Goal: Task Accomplishment & Management: Use online tool/utility

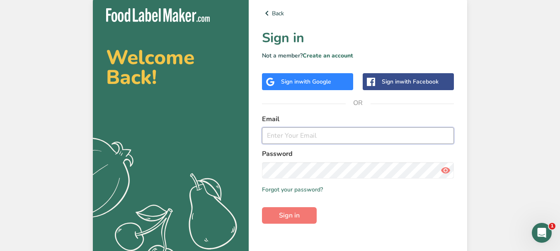
click at [324, 133] on input "email" at bounding box center [358, 136] width 192 height 17
type input "[EMAIL_ADDRESS][DOMAIN_NAME]"
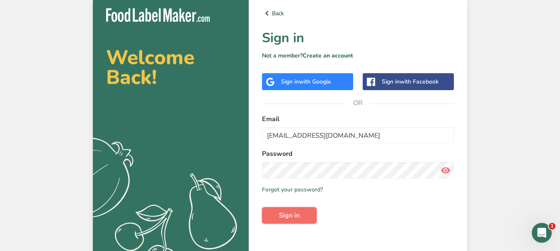
click at [290, 217] on span "Sign in" at bounding box center [289, 216] width 21 height 10
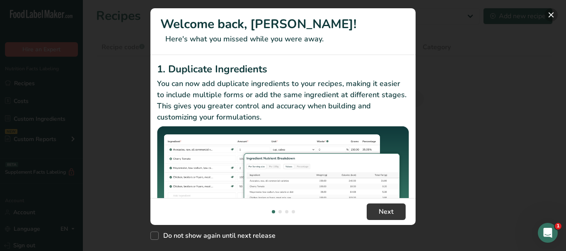
click at [549, 16] on button "New Features" at bounding box center [550, 14] width 13 height 13
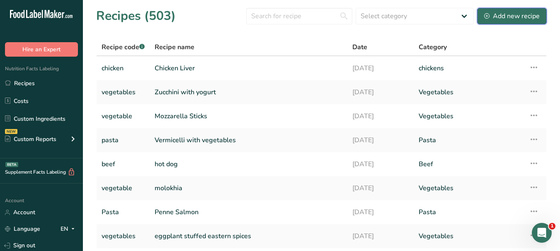
click at [523, 19] on div "Add new recipe" at bounding box center [512, 16] width 56 height 10
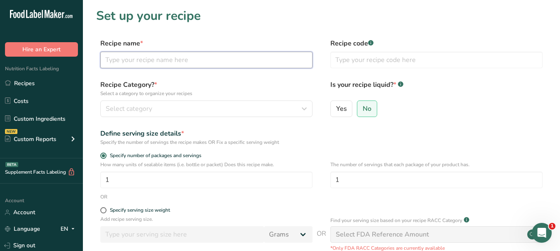
paste input "Turkish Moussaka"
type input "Turkish Moussaka"
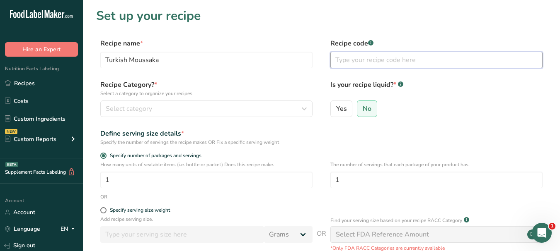
click at [351, 57] on input "text" at bounding box center [436, 60] width 212 height 17
type input "Vegetable"
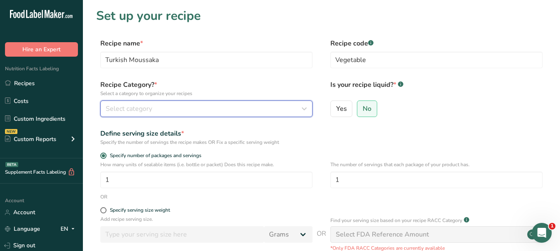
click at [267, 106] on div "Select category" at bounding box center [204, 109] width 196 height 10
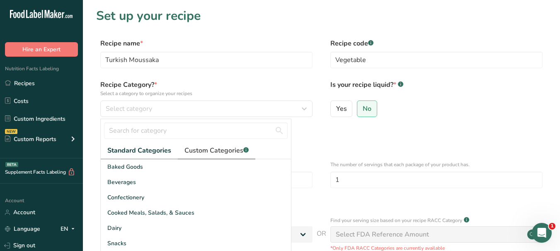
click at [232, 148] on span "Custom Categories .a-a{fill:#347362;}.b-a{fill:#fff;}" at bounding box center [216, 151] width 64 height 10
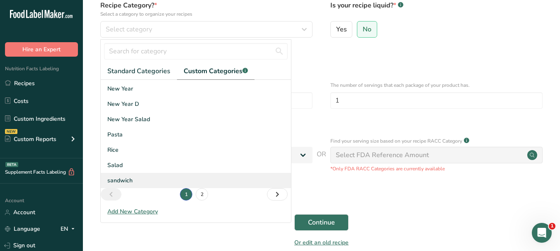
scroll to position [83, 0]
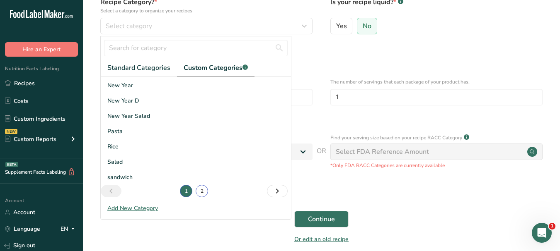
click at [200, 193] on link "2" at bounding box center [202, 191] width 12 height 12
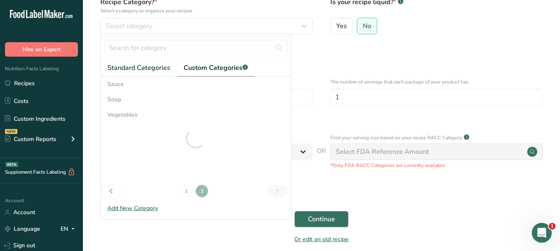
scroll to position [0, 0]
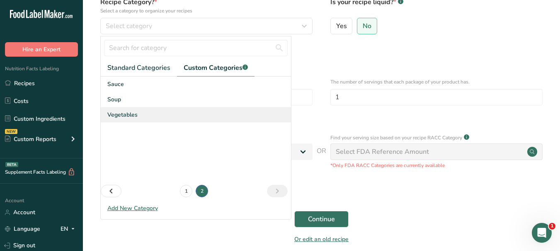
click at [137, 115] on div "Vegetables" at bounding box center [196, 114] width 190 height 15
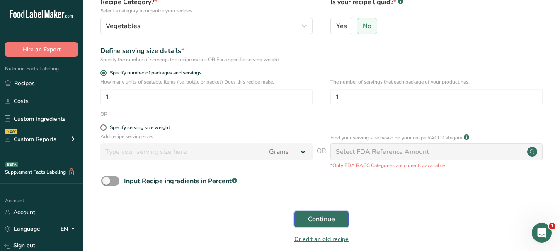
click at [319, 213] on button "Continue" at bounding box center [321, 219] width 54 height 17
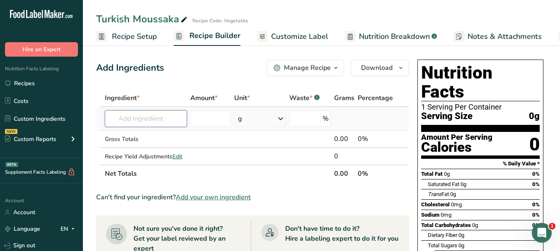
paste input "olive oil"
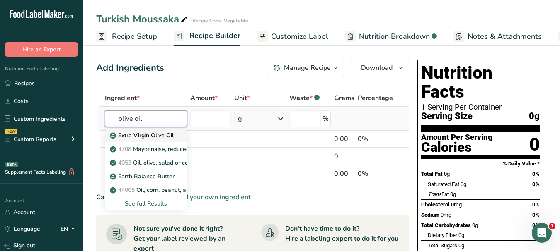
type input "olive oil"
click at [167, 135] on p "Extra Virgin Olive Oil" at bounding box center [142, 135] width 62 height 9
type input "Extra Virgin Olive Oil"
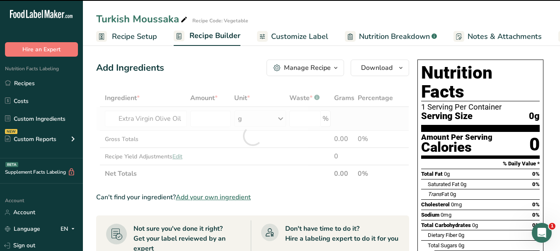
type input "0"
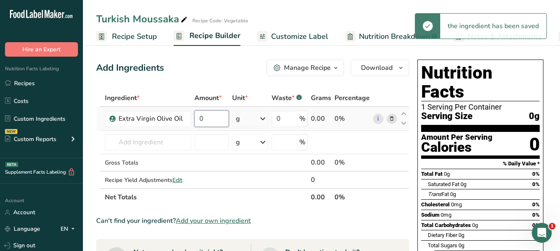
click at [197, 117] on input "0" at bounding box center [211, 119] width 34 height 17
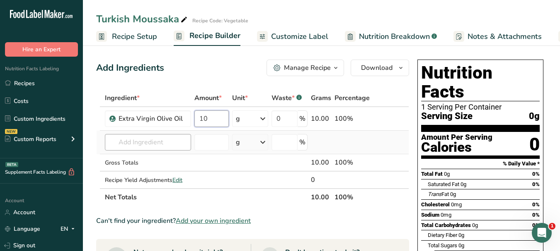
type input "10"
click at [150, 139] on div "Ingredient * Amount * Unit * Waste * .a-a{fill:#347362;}.b-a{fill:#fff;} Grams …" at bounding box center [252, 147] width 313 height 117
paste input "eggplant"
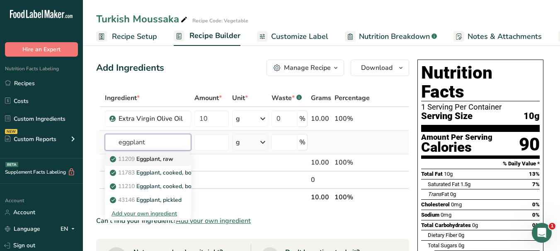
type input "eggplant"
click at [161, 158] on p "11209 Eggplant, raw" at bounding box center [142, 159] width 62 height 9
type input "Eggplant, raw"
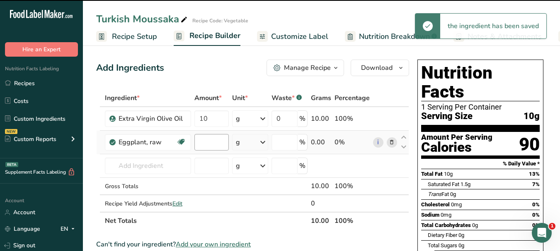
type input "0"
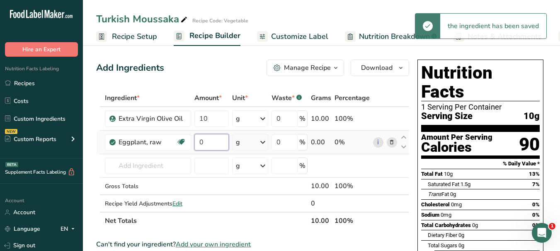
click at [198, 141] on input "0" at bounding box center [211, 142] width 34 height 17
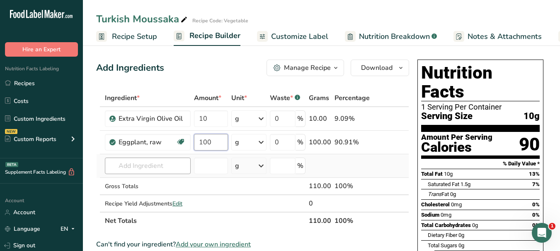
type input "100"
click at [125, 168] on div "Ingredient * Amount * Unit * Waste * .a-a{fill:#347362;}.b-a{fill:#fff;} Grams …" at bounding box center [252, 159] width 313 height 140
paste input "onion"
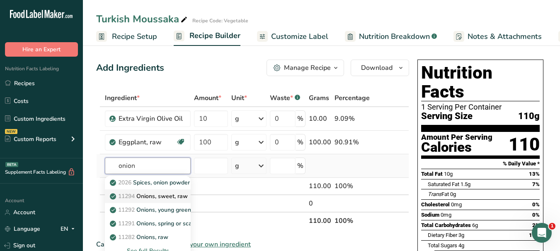
type input "onion"
click at [171, 193] on p "11294 Onions, sweet, raw" at bounding box center [149, 196] width 76 height 9
type input "Onions, sweet, raw"
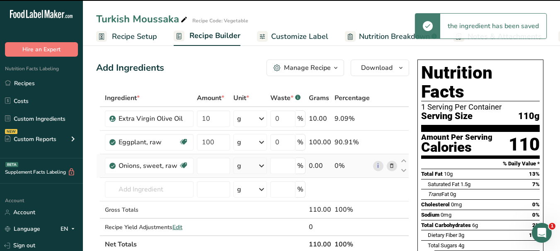
type input "0"
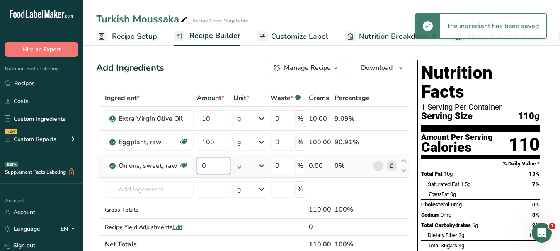
click at [200, 165] on input "0" at bounding box center [214, 166] width 34 height 17
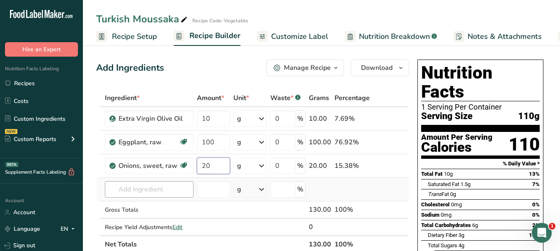
type input "20"
click at [149, 191] on div "Ingredient * Amount * Unit * Waste * .a-a{fill:#347362;}.b-a{fill:#fff;} Grams …" at bounding box center [252, 171] width 313 height 164
paste input "green pepper"
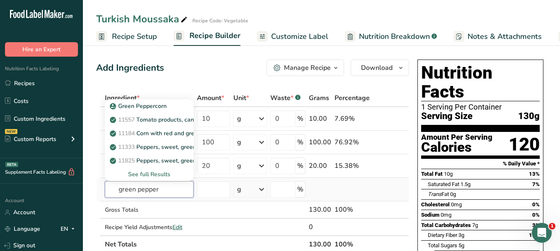
type input "green pepper"
click at [158, 173] on div "See full Results" at bounding box center [148, 174] width 75 height 9
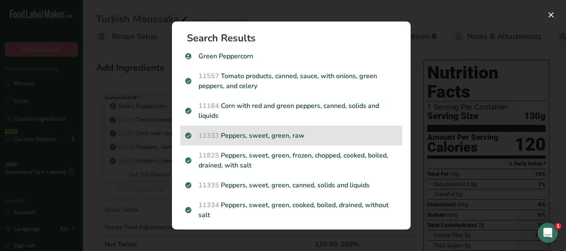
click at [350, 133] on p "11333 Peppers, sweet, green, raw" at bounding box center [291, 136] width 212 height 10
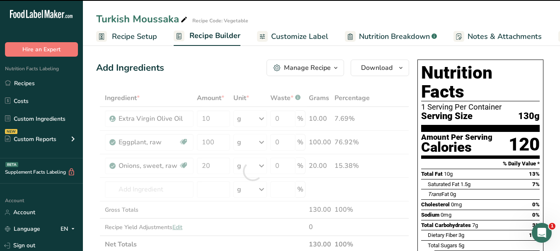
type input "0"
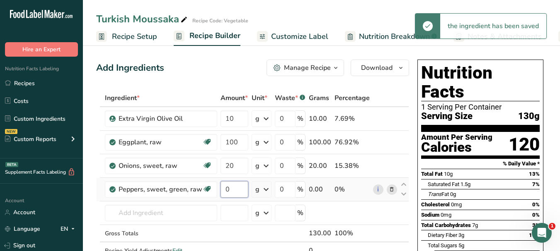
click at [225, 189] on input "0" at bounding box center [234, 189] width 28 height 17
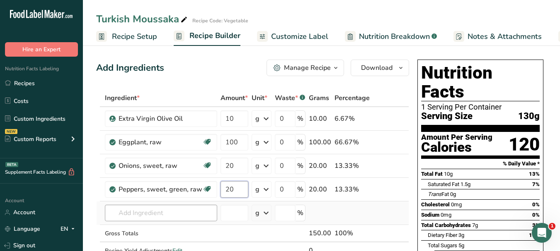
type input "20"
click at [162, 216] on div "Ingredient * Amount * Unit * Waste * .a-a{fill:#347362;}.b-a{fill:#fff;} Grams …" at bounding box center [252, 183] width 313 height 188
paste input "garlic"
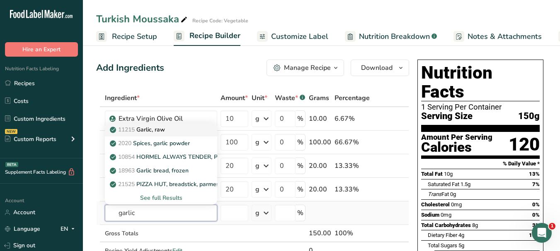
type input "garlic"
click at [164, 129] on p "11215 Garlic, raw" at bounding box center [137, 130] width 53 height 9
type input "Garlic, raw"
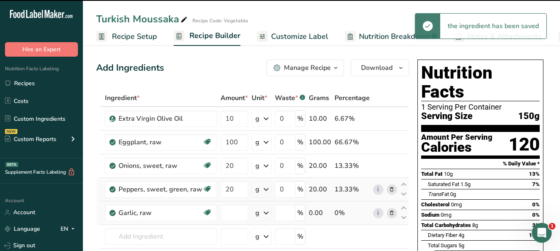
type input "0"
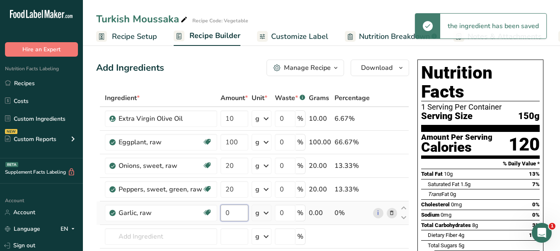
click at [222, 213] on input "0" at bounding box center [234, 213] width 28 height 17
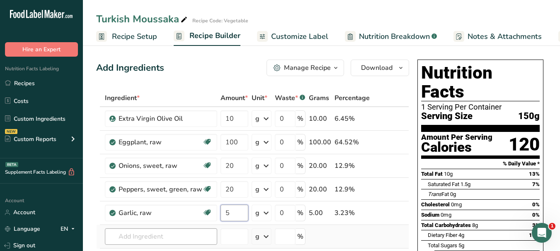
type input "5"
click at [146, 237] on div "Ingredient * Amount * Unit * Waste * .a-a{fill:#347362;}.b-a{fill:#fff;} Grams …" at bounding box center [252, 194] width 313 height 211
paste input "minced beef"
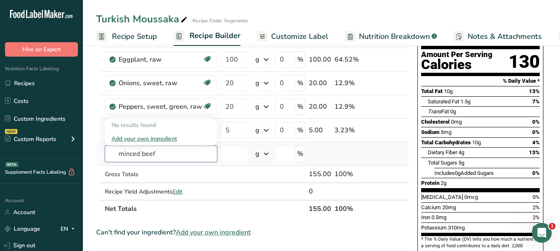
click at [158, 151] on input "minced beef" at bounding box center [161, 154] width 112 height 17
type input "m"
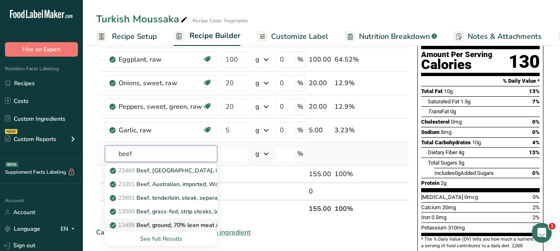
type input "beef"
click at [183, 222] on p "13498 Beef, ground, 70% lean meat / 30% fat, raw" at bounding box center [182, 225] width 142 height 9
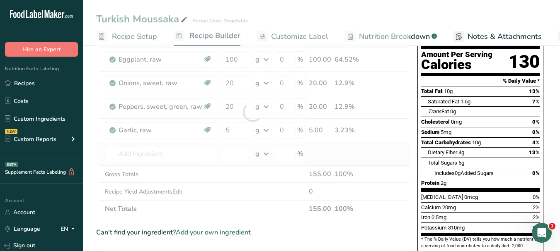
type input "Beef, ground, 70% lean meat / 30% fat, raw"
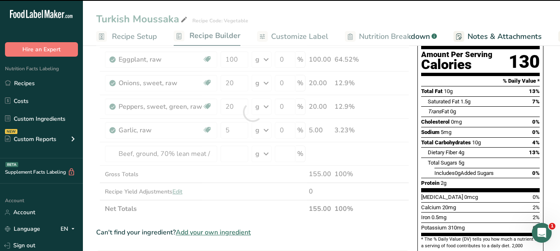
type input "0"
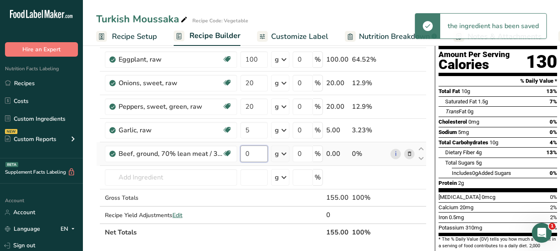
click at [245, 152] on input "0" at bounding box center [253, 154] width 27 height 17
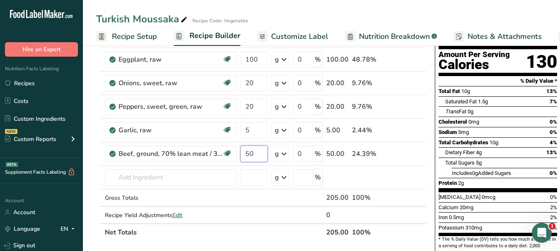
type input "50"
click at [431, 109] on div "Nutrition Facts 1 Serving Per Container Serving Size 155g Amount Per Serving Ca…" at bounding box center [497, 126] width 133 height 307
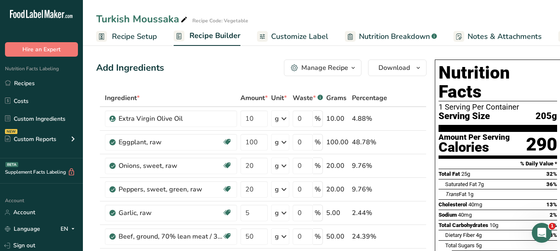
scroll to position [41, 0]
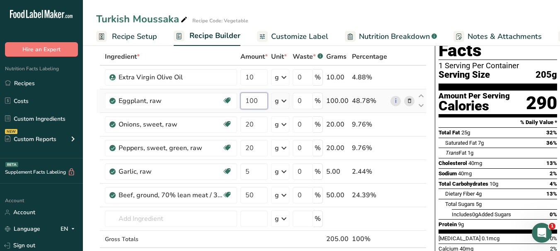
click at [249, 101] on input "100" at bounding box center [253, 101] width 27 height 17
type input "50"
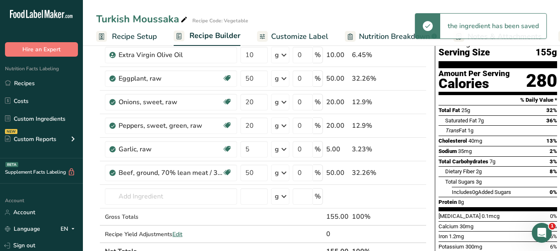
scroll to position [83, 0]
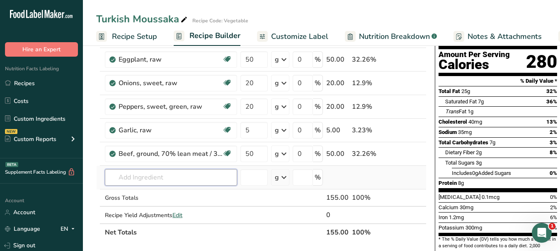
paste input "tomato"
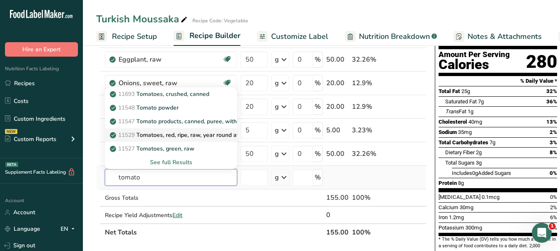
type input "tomato"
click at [211, 138] on p "11529 Tomatoes, red, ripe, raw, year round average" at bounding box center [182, 135] width 143 height 9
type input "Tomatoes, red, ripe, raw, year round average"
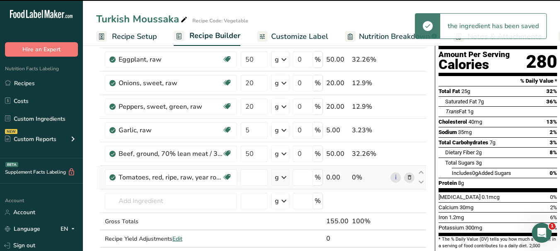
type input "0"
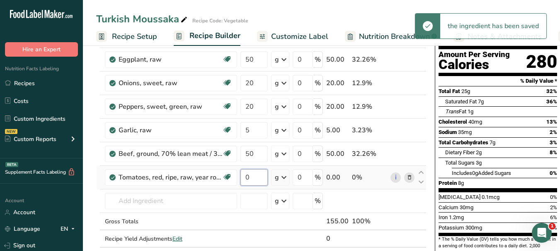
click at [245, 174] on input "0" at bounding box center [253, 177] width 27 height 17
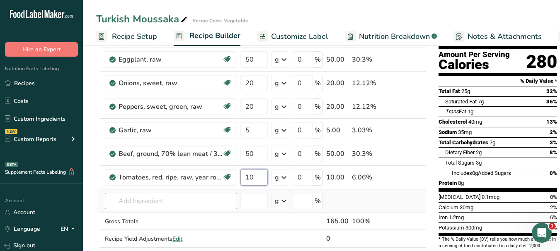
type input "10"
click at [173, 204] on div "Ingredient * Amount * Unit * Waste * .a-a{fill:#347362;}.b-a{fill:#fff;} Grams …" at bounding box center [261, 136] width 330 height 259
paste input "salt"
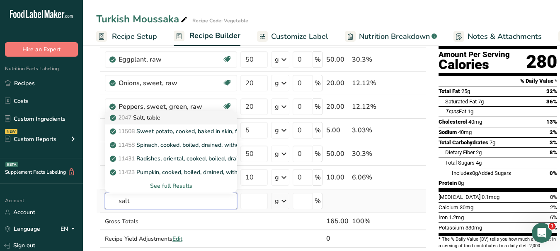
type input "salt"
click at [145, 118] on p "2047 Salt, table" at bounding box center [135, 118] width 49 height 9
type input "Salt, table"
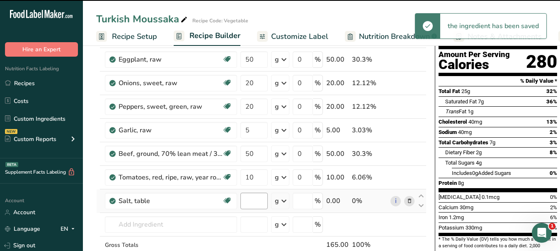
type input "0"
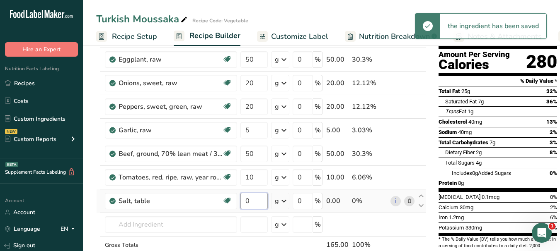
click at [244, 200] on input "0" at bounding box center [253, 201] width 27 height 17
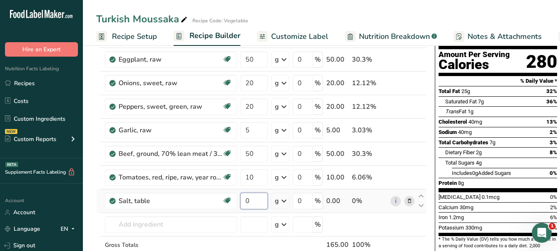
click at [244, 200] on input "0" at bounding box center [253, 201] width 27 height 17
type input "5"
click at [155, 224] on div "Ingredient * Amount * Unit * Waste * .a-a{fill:#347362;}.b-a{fill:#fff;} Grams …" at bounding box center [261, 148] width 330 height 282
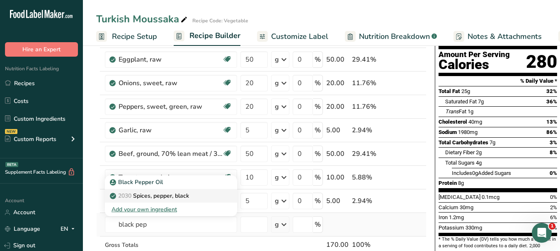
click at [171, 194] on p "2030 Spices, pepper, black" at bounding box center [149, 196] width 77 height 9
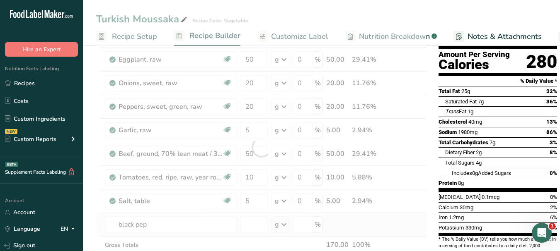
type input "Spices, pepper, black"
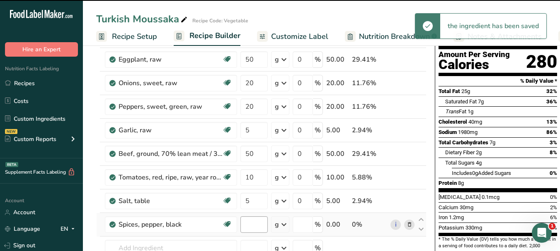
type input "0"
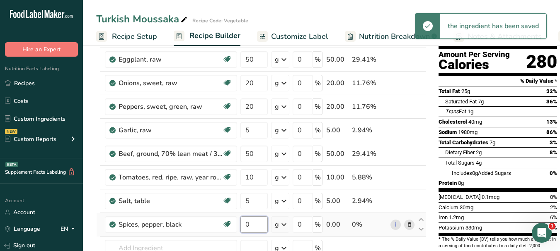
click at [245, 224] on input "0" at bounding box center [253, 225] width 27 height 17
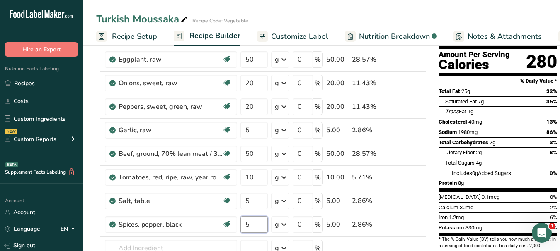
type input "5"
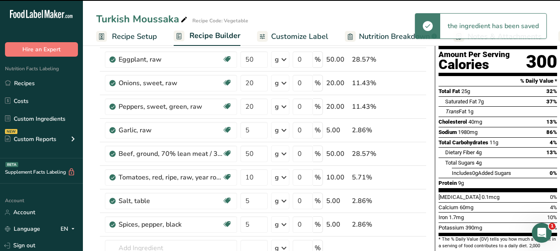
scroll to position [0, 0]
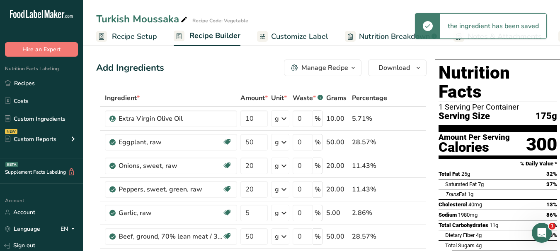
click at [303, 38] on span "Customize Label" at bounding box center [299, 36] width 57 height 11
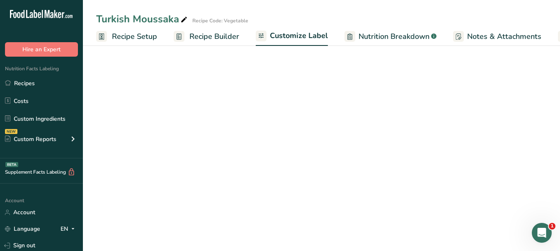
scroll to position [0, 77]
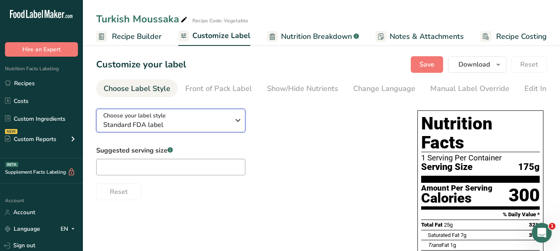
click at [239, 126] on icon "button" at bounding box center [238, 120] width 10 height 15
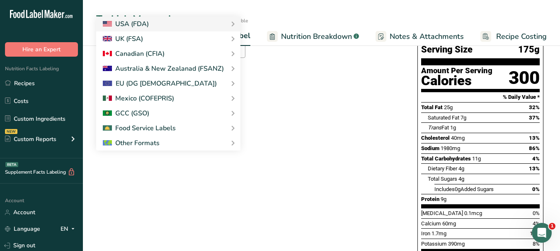
scroll to position [124, 0]
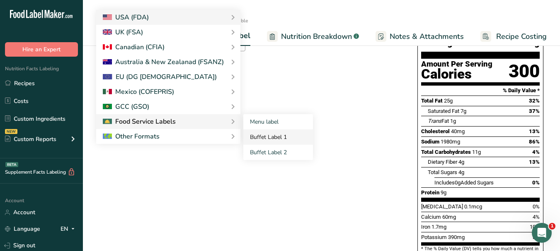
click at [256, 139] on link "Buffet Label 1" at bounding box center [278, 137] width 70 height 15
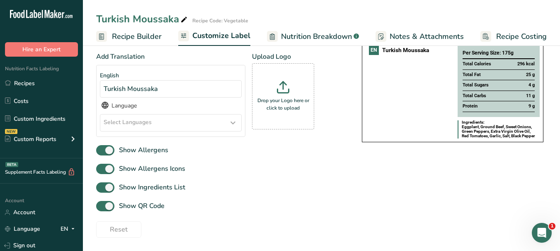
scroll to position [96, 0]
click at [234, 123] on icon at bounding box center [233, 123] width 10 height 15
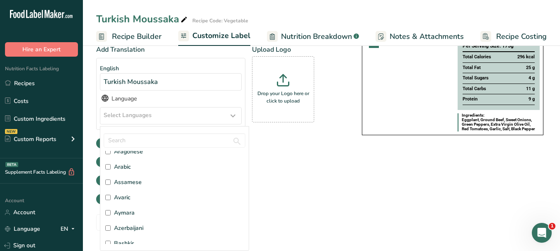
scroll to position [83, 0]
click at [129, 164] on span "Arabic" at bounding box center [122, 164] width 17 height 9
click at [111, 164] on input "Arabic" at bounding box center [107, 164] width 5 height 5
checkbox input "true"
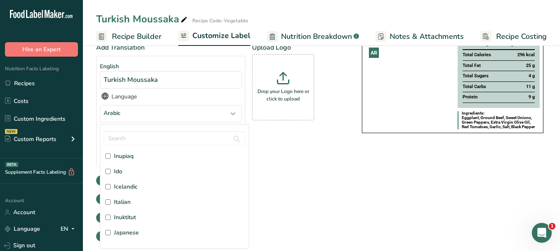
scroll to position [994, 0]
click at [121, 203] on span "Italian" at bounding box center [122, 201] width 17 height 9
click at [111, 203] on input "Italian" at bounding box center [107, 201] width 5 height 5
checkbox input "true"
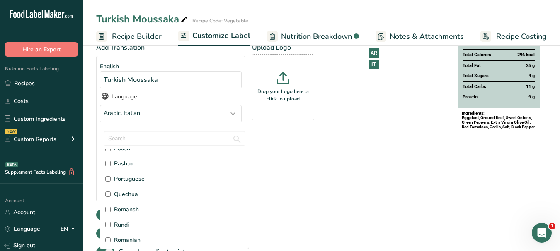
scroll to position [1947, 0]
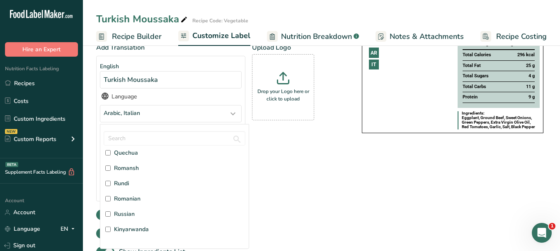
click at [134, 216] on span "Russian" at bounding box center [124, 214] width 21 height 9
click at [111, 216] on input "Russian" at bounding box center [107, 214] width 5 height 5
checkbox input "true"
click at [338, 186] on div "Add Translation English Turkish Moussaka Language Arabic, Italian, Russian Afar…" at bounding box center [220, 143] width 249 height 200
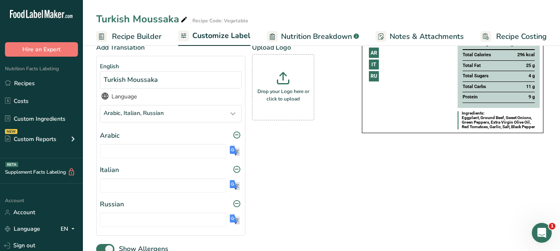
click at [234, 154] on img at bounding box center [235, 151] width 10 height 10
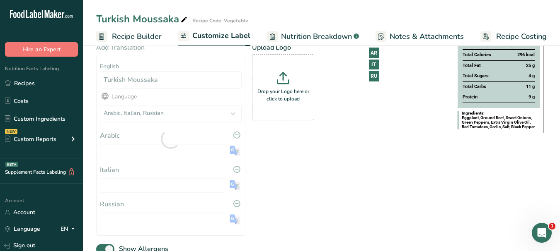
type input "موساكا تركية"
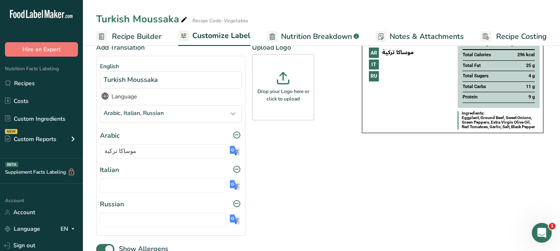
click at [233, 187] on img at bounding box center [235, 185] width 10 height 10
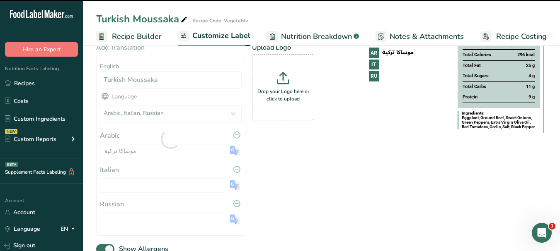
type input "Moussaka turca"
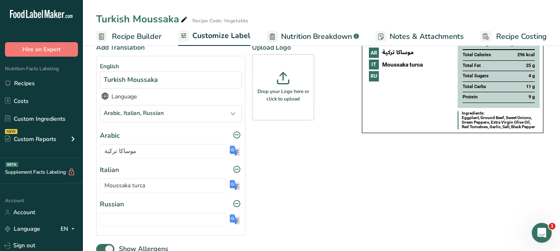
click at [234, 221] on img at bounding box center [235, 220] width 10 height 10
type input "Турецкая мусака"
drag, startPoint x: 116, startPoint y: 152, endPoint x: 132, endPoint y: 152, distance: 15.7
click at [132, 152] on input "موساكا تركية" at bounding box center [163, 151] width 126 height 15
click at [106, 152] on input "مسقعة تركية" at bounding box center [163, 151] width 126 height 15
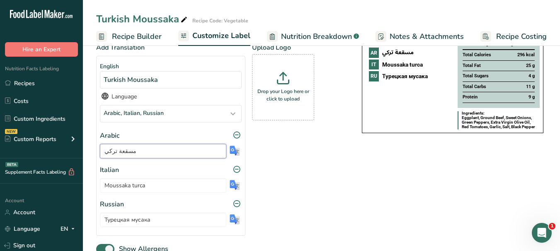
type input "مسقعة تركي"
click at [294, 164] on div "Add Translation English Turkish Moussaka Language Arabic, Italian, Russian Afar…" at bounding box center [220, 143] width 249 height 200
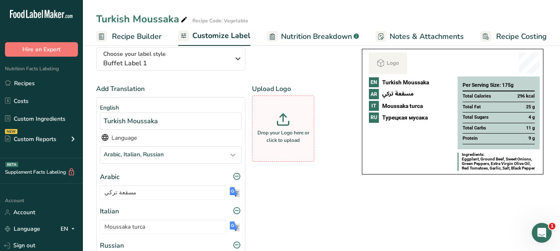
click at [293, 128] on div "Drop your Logo here or click to upload" at bounding box center [283, 129] width 58 height 62
click at [293, 128] on input "Drop your Logo here or click to upload" at bounding box center [283, 129] width 62 height 66
type input "C:\fakepath\Logo_001.png"
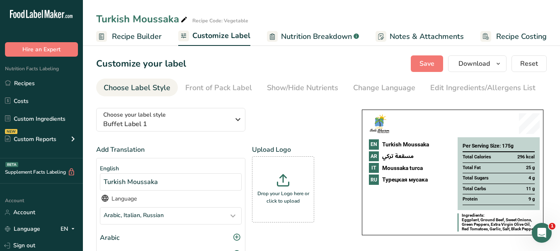
scroll to position [0, 0]
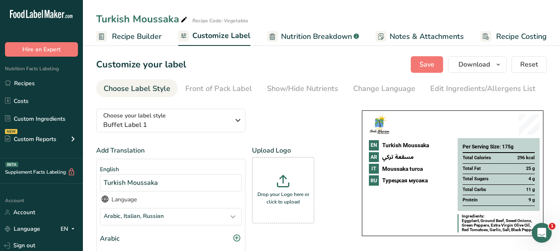
click at [515, 36] on span "Recipe Costing" at bounding box center [521, 36] width 51 height 11
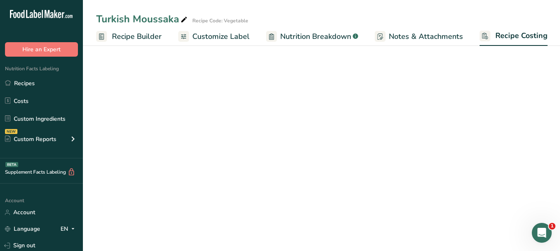
select select "1"
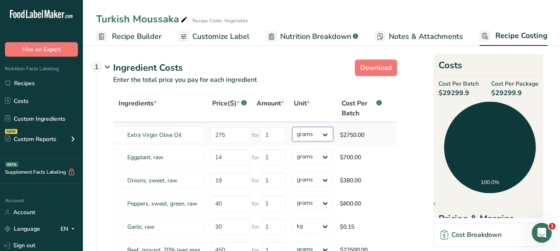
click at [324, 137] on select "grams kg mg mcg lb oz" at bounding box center [312, 134] width 41 height 15
select select "1"
click at [292, 127] on select "grams kg mg mcg lb oz" at bounding box center [312, 134] width 41 height 15
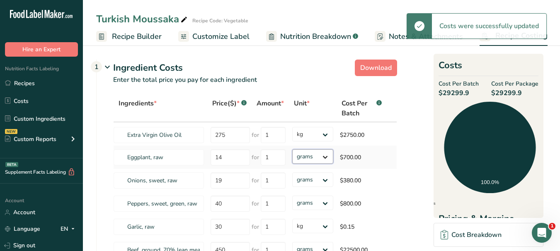
click at [324, 159] on select "grams kg mg mcg lb oz" at bounding box center [312, 157] width 41 height 15
select select "1"
click at [292, 150] on select "grams kg mg mcg lb oz" at bounding box center [312, 157] width 41 height 15
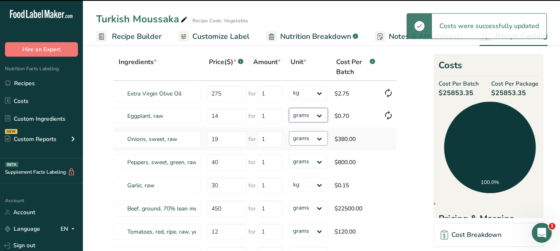
select select "1"
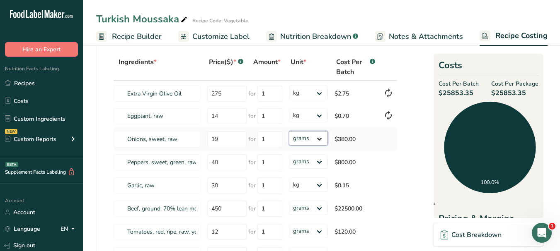
click at [318, 138] on select "grams kg mg mcg lb oz" at bounding box center [308, 138] width 39 height 15
select select "1"
click at [289, 131] on select "grams kg mg mcg lb oz" at bounding box center [308, 138] width 39 height 15
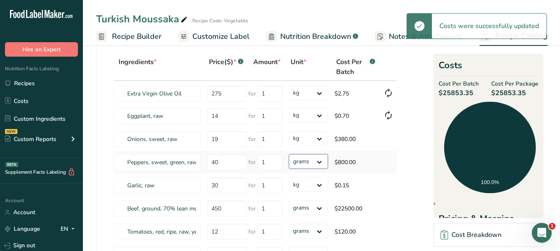
click at [319, 161] on select "grams kg mg mcg lb oz" at bounding box center [308, 162] width 39 height 15
select select "1"
click at [289, 155] on select "grams kg mg mcg lb oz" at bounding box center [308, 162] width 39 height 15
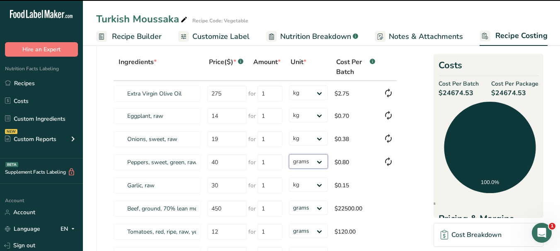
select select "1"
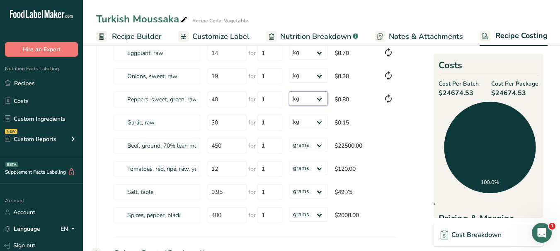
scroll to position [124, 0]
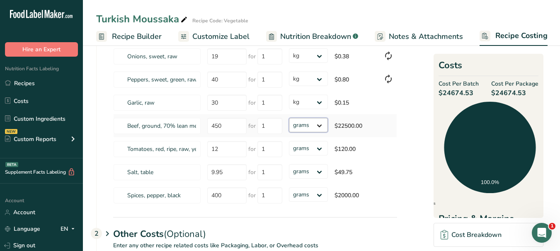
click at [319, 124] on select "grams kg mg mcg lb oz" at bounding box center [308, 125] width 39 height 15
select select "1"
click at [289, 118] on select "grams kg mg mcg lb oz" at bounding box center [308, 125] width 39 height 15
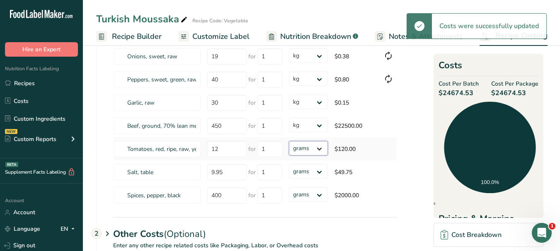
click at [319, 150] on select "grams kg mg mcg lb oz" at bounding box center [308, 148] width 39 height 15
select select "1"
click at [289, 141] on select "grams kg mg mcg lb oz" at bounding box center [308, 148] width 39 height 15
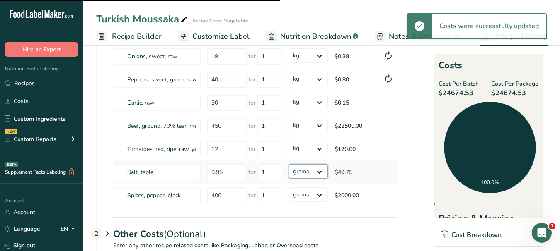
click at [322, 175] on select "grams kg mg mcg lb oz" at bounding box center [308, 171] width 39 height 15
select select
select select "1"
click at [289, 164] on select "grams kg mg mcg lb oz" at bounding box center [308, 171] width 39 height 15
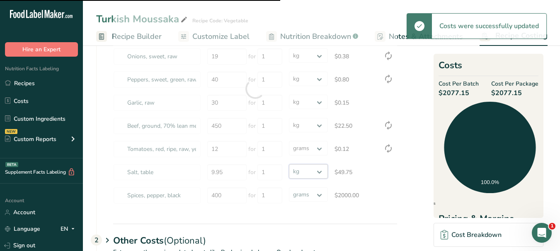
select select "1"
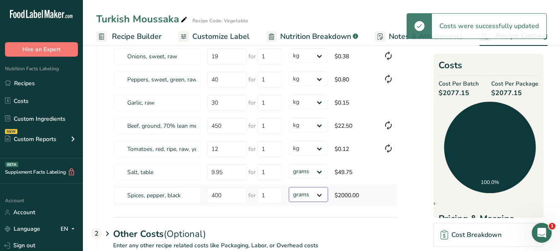
click at [319, 197] on select "grams kg mg mcg lb oz" at bounding box center [308, 195] width 39 height 15
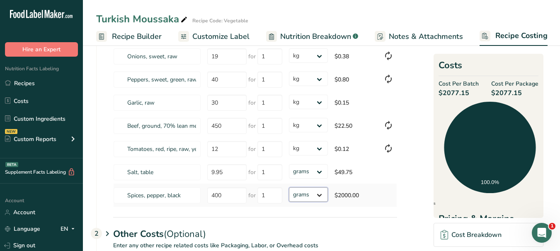
select select "1"
click at [289, 188] on select "grams kg mg mcg lb oz" at bounding box center [308, 195] width 39 height 15
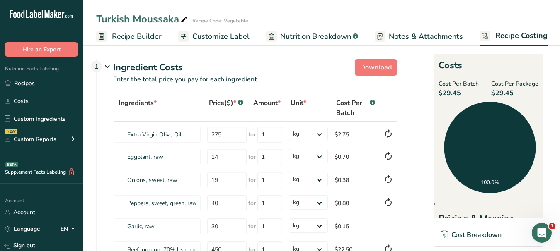
scroll to position [0, 0]
click at [147, 33] on span "Recipe Builder" at bounding box center [137, 36] width 50 height 11
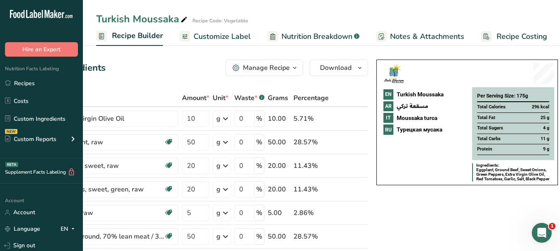
click at [212, 32] on span "Customize Label" at bounding box center [221, 36] width 57 height 11
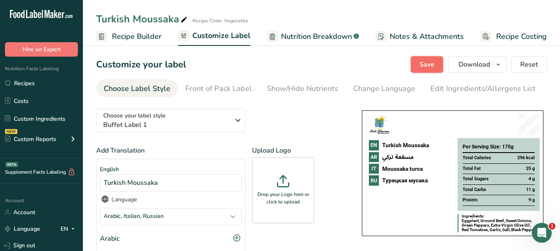
click at [435, 65] on button "Save" at bounding box center [427, 64] width 32 height 17
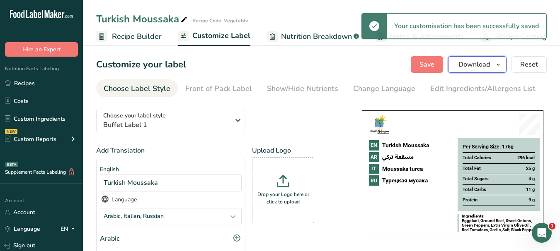
click at [499, 67] on icon "button" at bounding box center [498, 65] width 7 height 10
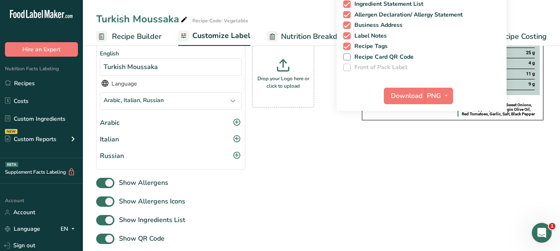
scroll to position [124, 0]
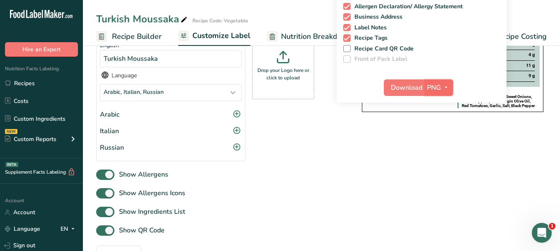
click at [446, 85] on icon "button" at bounding box center [446, 87] width 7 height 10
click at [433, 150] on link "PDF" at bounding box center [439, 146] width 27 height 14
click at [411, 88] on span "Download" at bounding box center [406, 88] width 31 height 10
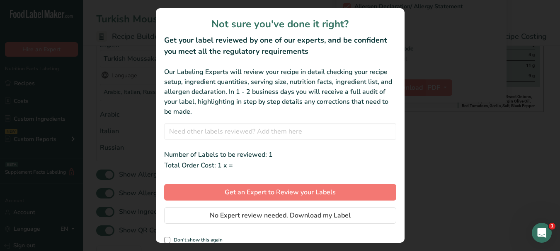
scroll to position [0, 71]
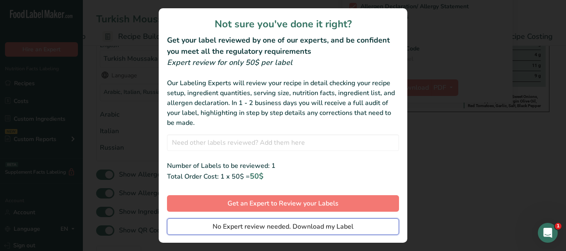
click at [345, 225] on span "No Expert review needed. Download my Label" at bounding box center [283, 227] width 141 height 10
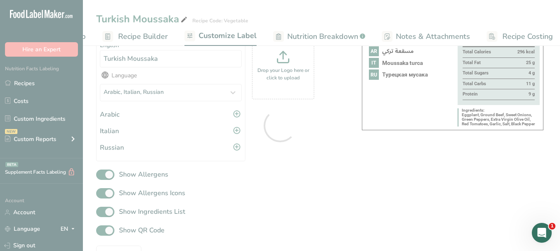
scroll to position [0, 0]
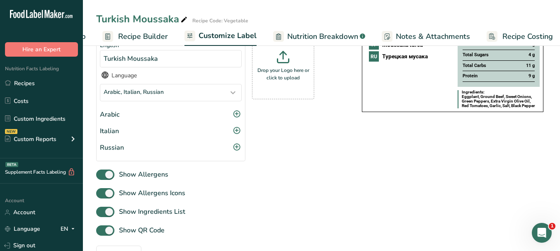
click at [541, 7] on div "Turkish Moussaka Recipe Code: Vegetable Recipe Setup Recipe Builder Customize L…" at bounding box center [321, 23] width 477 height 46
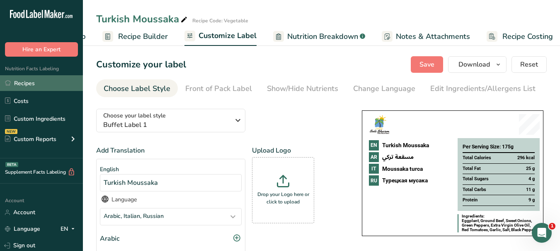
click at [41, 80] on link "Recipes" at bounding box center [41, 83] width 83 height 16
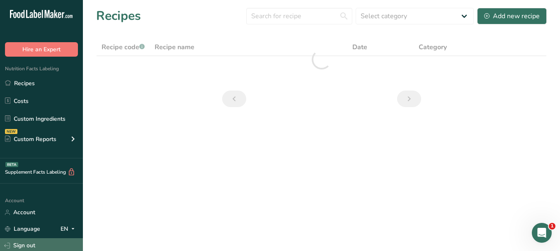
click at [36, 244] on link "Sign out" at bounding box center [41, 246] width 83 height 15
